Goal: Share content: Distribute website content to other platforms or users

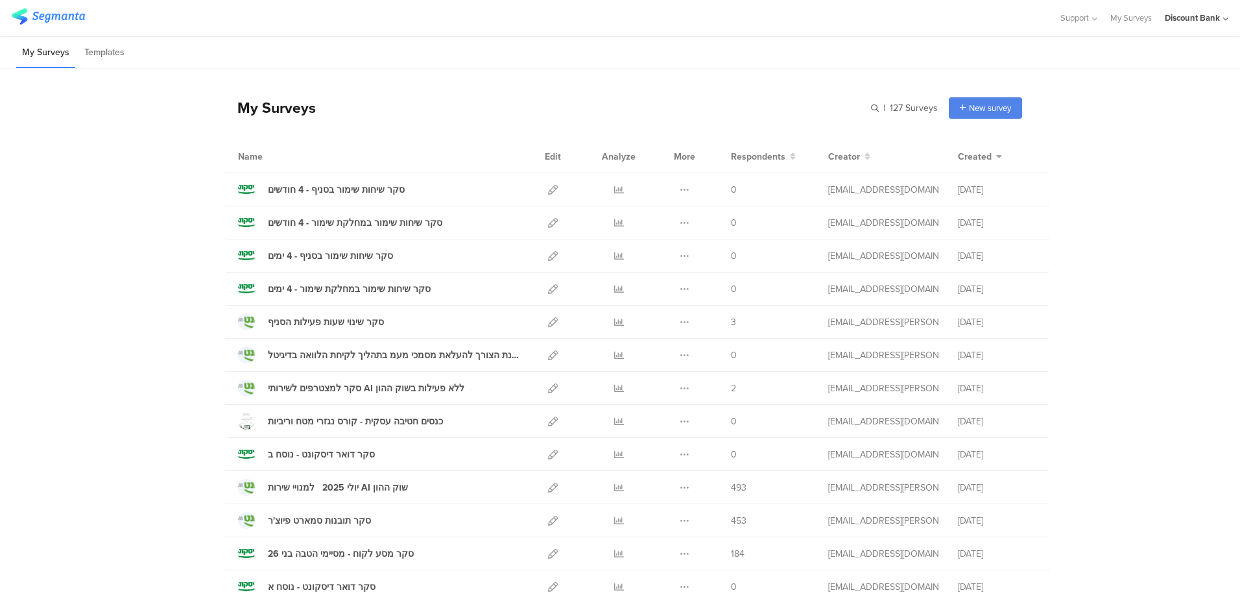
click at [550, 580] on link at bounding box center [553, 586] width 10 height 32
click at [548, 451] on icon at bounding box center [553, 454] width 10 height 10
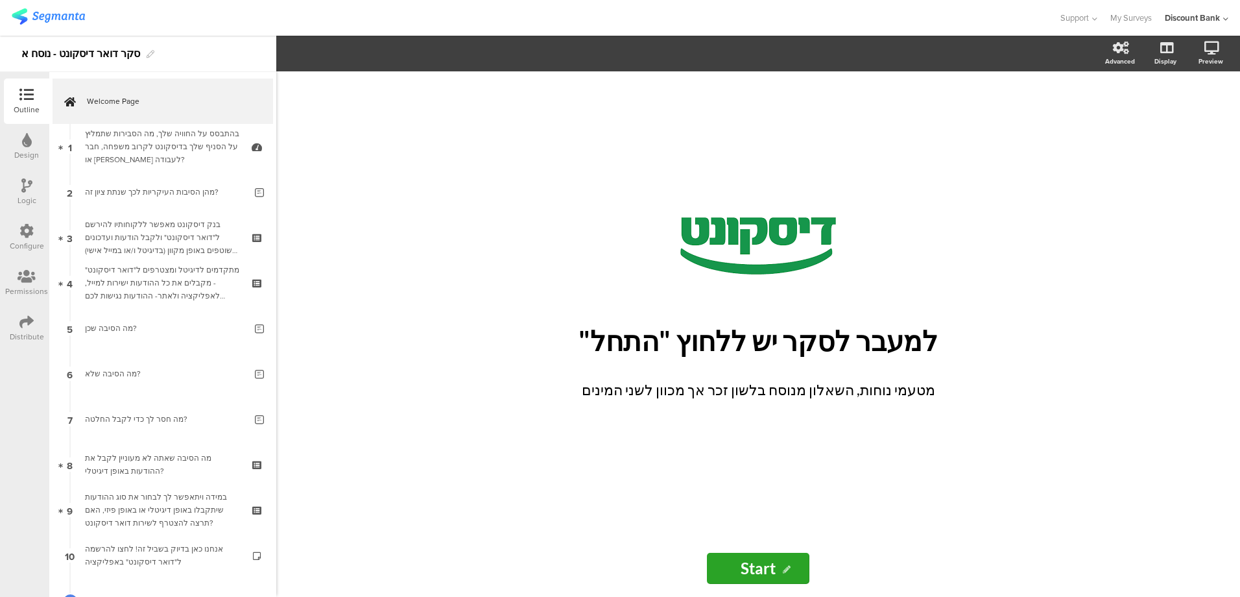
click at [23, 333] on div "Distribute" at bounding box center [27, 337] width 34 height 12
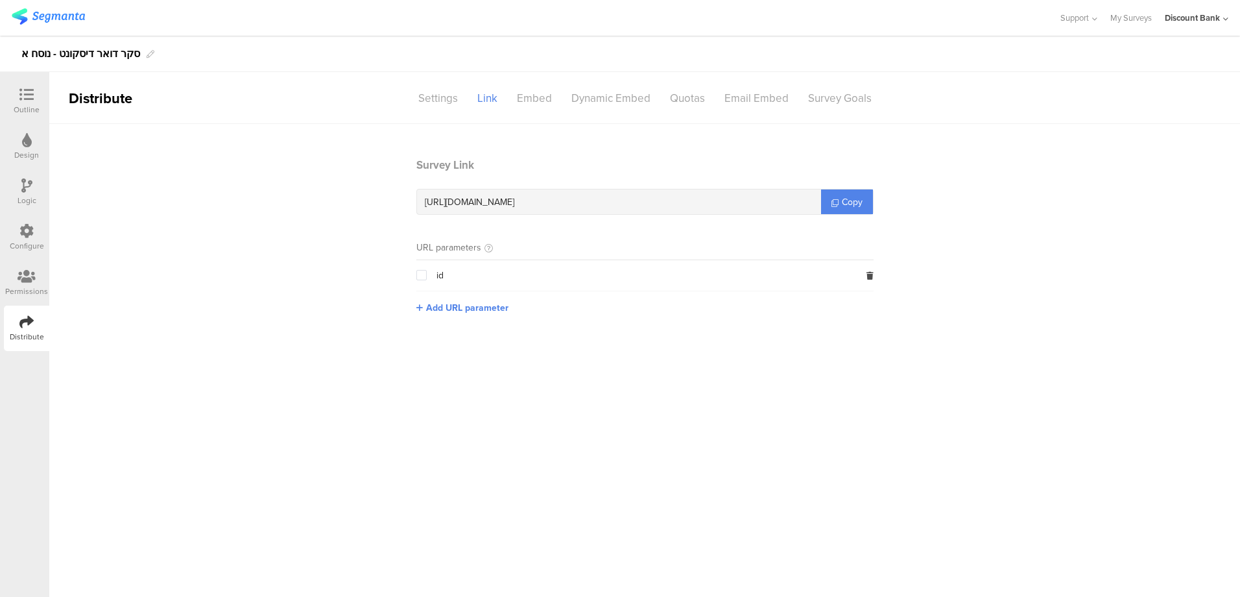
click at [588, 202] on div "https://surveys.segmanta.com/b208aa" at bounding box center [619, 201] width 404 height 25
click at [579, 202] on div "https://surveys.segmanta.com/b208aa" at bounding box center [619, 201] width 404 height 25
click at [577, 203] on div "https://surveys.segmanta.com/b208aa" at bounding box center [619, 201] width 404 height 25
click at [576, 200] on div "https://surveys.segmanta.com/b208aa" at bounding box center [619, 201] width 404 height 25
click at [514, 203] on span "https://surveys.segmanta.com/b208aa" at bounding box center [469, 202] width 89 height 14
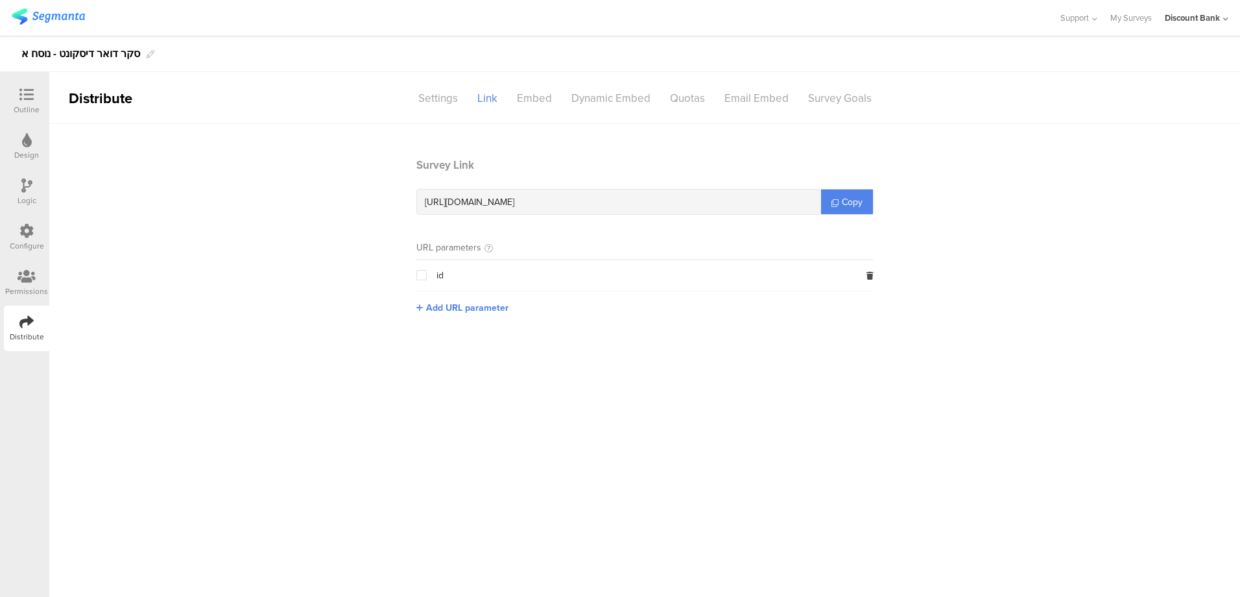
click at [576, 202] on div "https://surveys.segmanta.com/b208aa" at bounding box center [619, 201] width 404 height 25
click at [828, 203] on link "Copy" at bounding box center [847, 201] width 52 height 25
click at [514, 202] on span "https://surveys.segmanta.com/b208aa" at bounding box center [469, 202] width 89 height 14
drag, startPoint x: 546, startPoint y: 202, endPoint x: 583, endPoint y: 198, distance: 37.2
click at [585, 198] on div "https://surveys.segmanta.com/b208aa" at bounding box center [619, 201] width 404 height 25
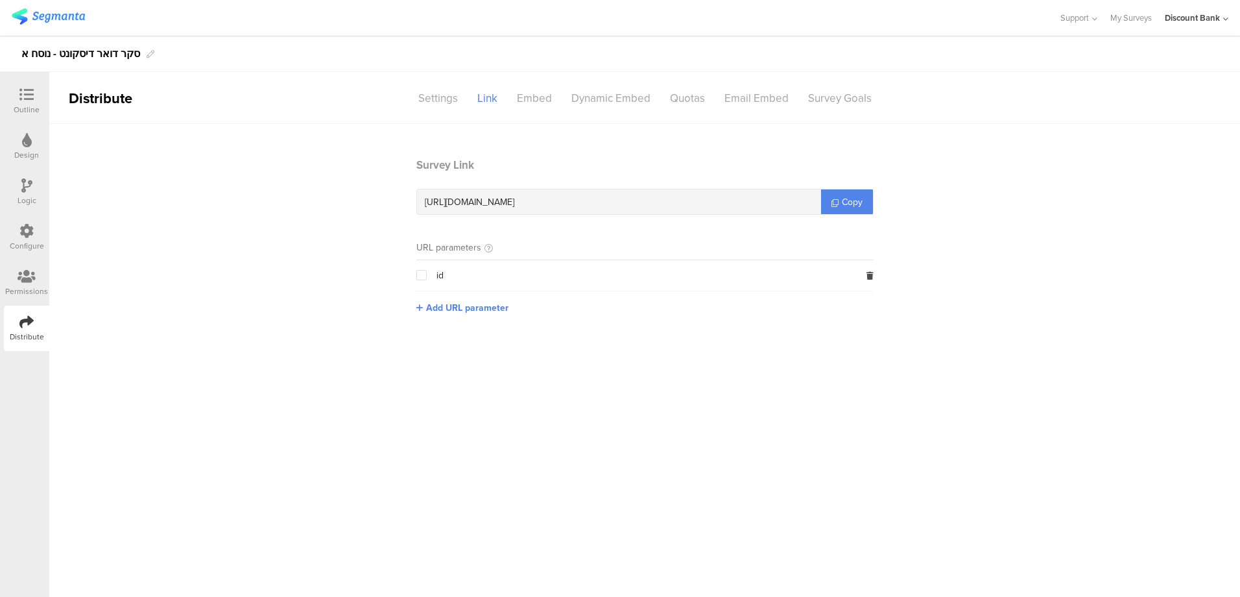
copy span "b208aa"
click at [438, 476] on main "Survey Link https://surveys.segmanta.com/b208aa Copy URL parameters id Add URL …" at bounding box center [644, 360] width 1190 height 473
click at [837, 202] on icon at bounding box center [834, 202] width 7 height 7
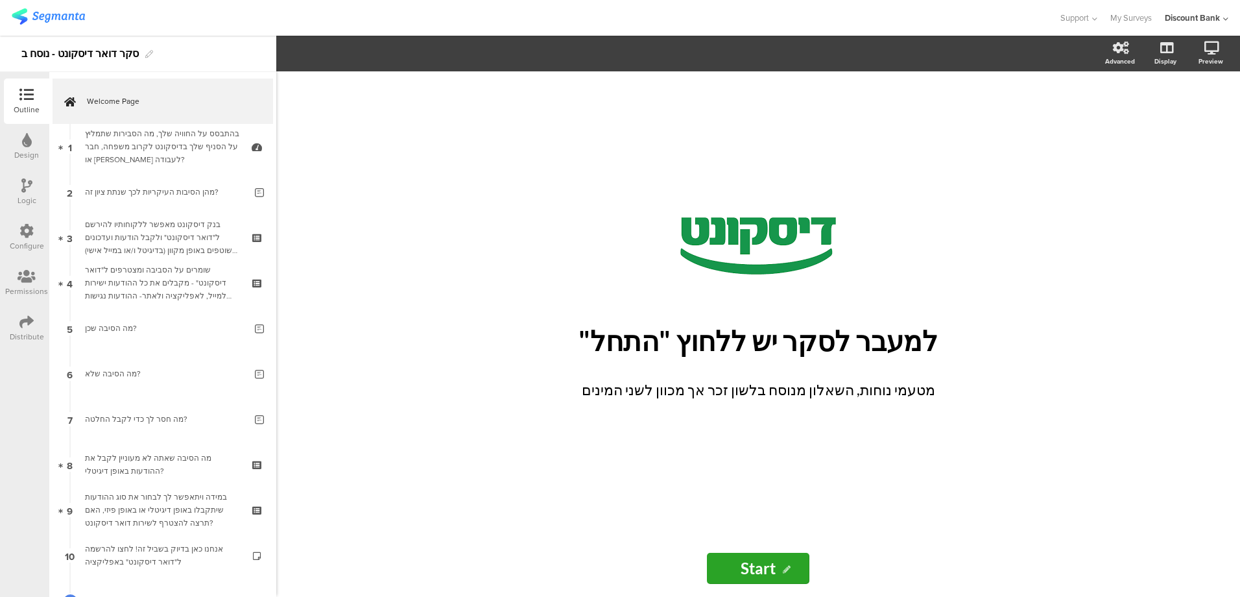
click at [30, 320] on icon at bounding box center [26, 321] width 14 height 14
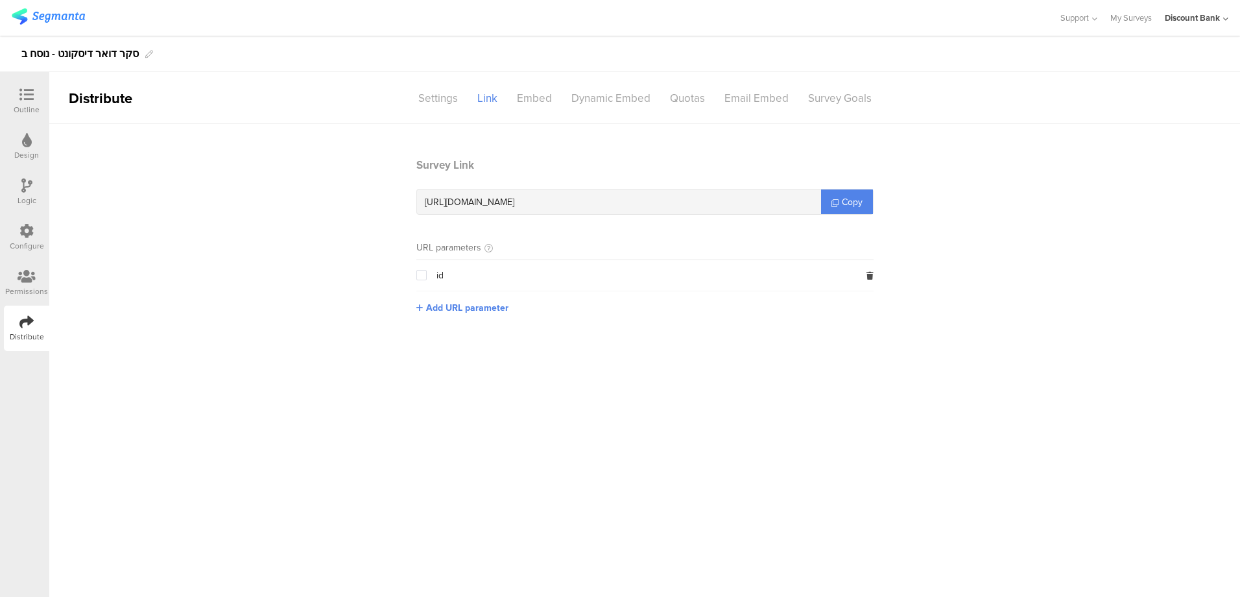
click at [581, 199] on div "https://surveys.segmanta.com/a5ch1c" at bounding box center [619, 201] width 404 height 25
click at [574, 204] on div "https://surveys.segmanta.com/a5ch1c" at bounding box center [619, 201] width 404 height 25
click at [514, 198] on span "https://surveys.segmanta.com/a5ch1c" at bounding box center [469, 202] width 89 height 14
drag, startPoint x: 545, startPoint y: 204, endPoint x: 576, endPoint y: 200, distance: 31.4
click at [576, 201] on div "https://surveys.segmanta.com/a5ch1c" at bounding box center [619, 201] width 404 height 25
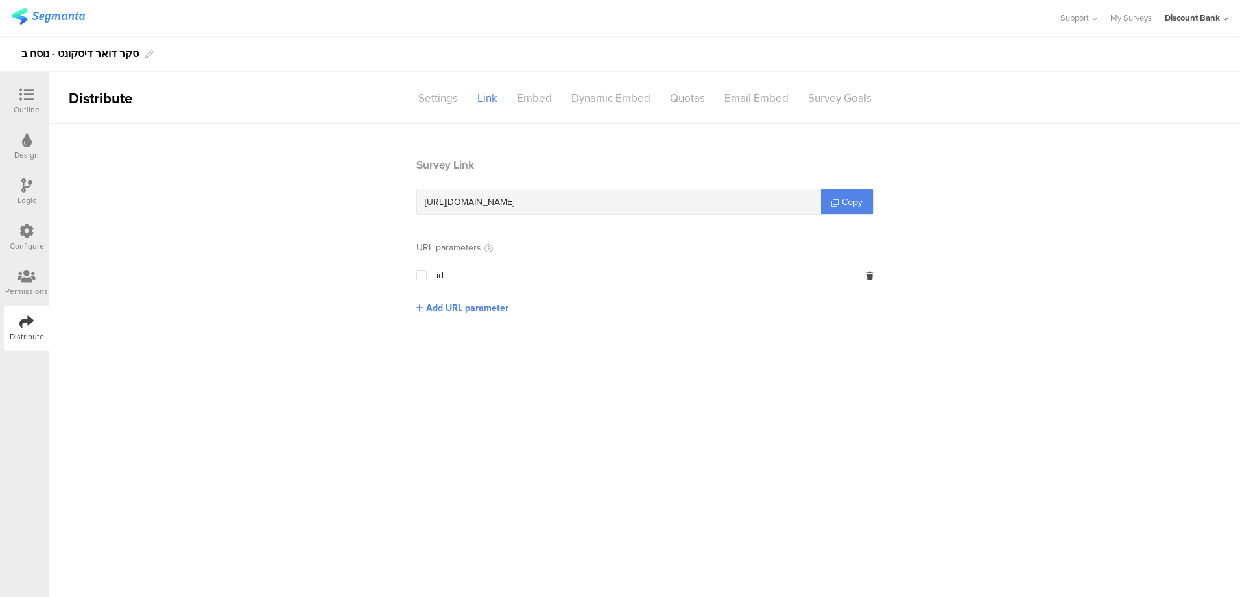
copy span "a5ch1c"
